Goal: Task Accomplishment & Management: Manage account settings

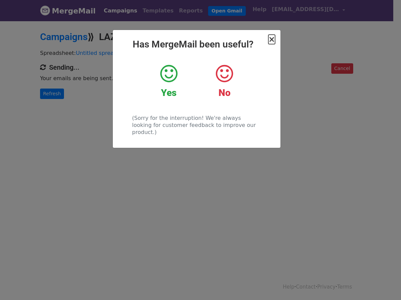
click at [273, 42] on span "×" at bounding box center [271, 39] width 7 height 9
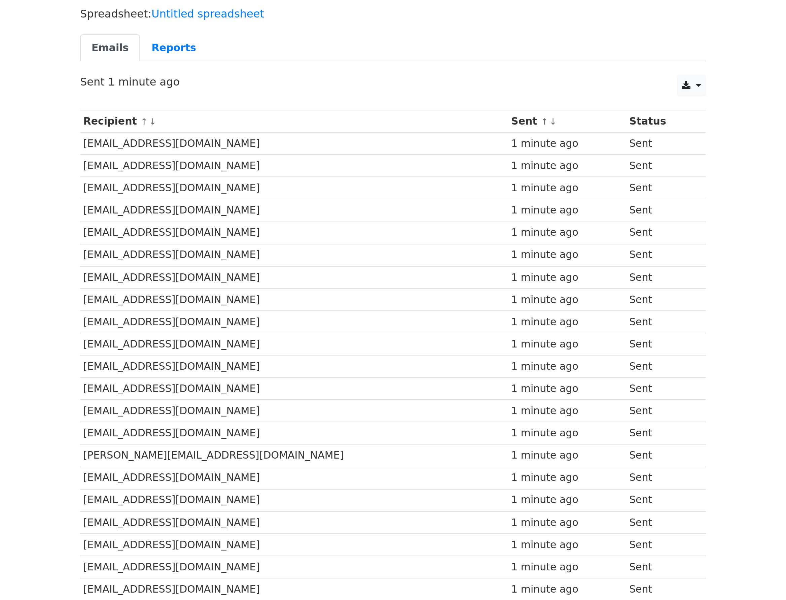
scroll to position [46, 0]
